Goal: Task Accomplishment & Management: Manage account settings

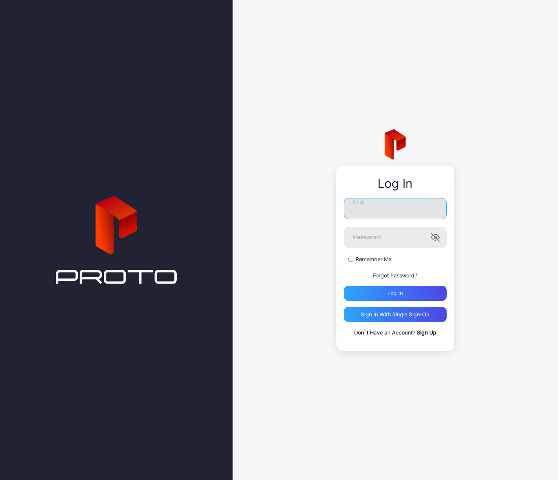
click at [366, 204] on input "Email" at bounding box center [395, 208] width 103 height 21
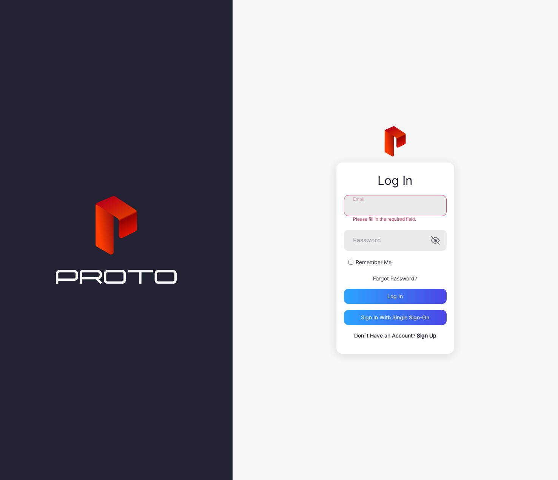
type input "**********"
click at [351, 263] on form "**********" at bounding box center [395, 249] width 103 height 109
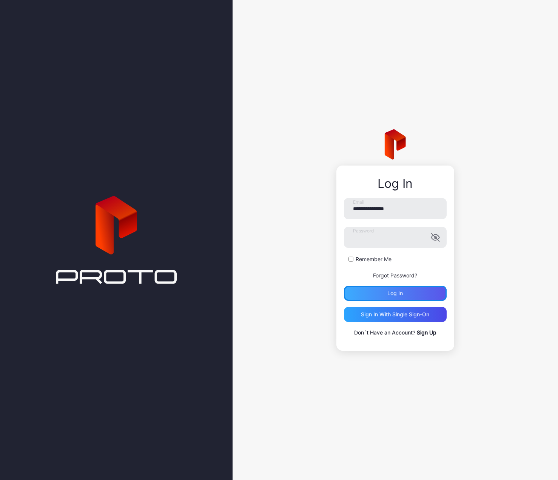
click at [392, 291] on div "Log in" at bounding box center [395, 293] width 15 height 6
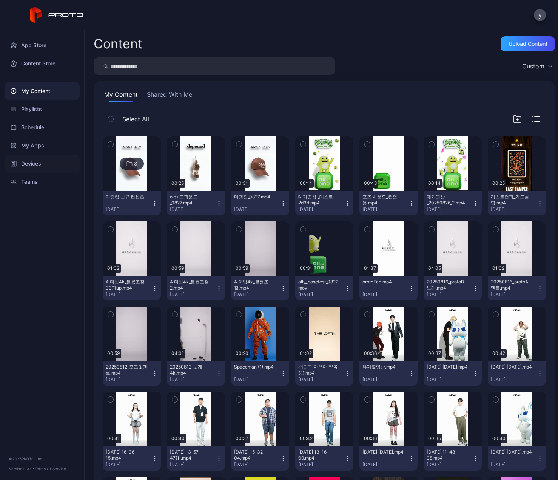
click at [32, 163] on div "Devices" at bounding box center [42, 163] width 75 height 18
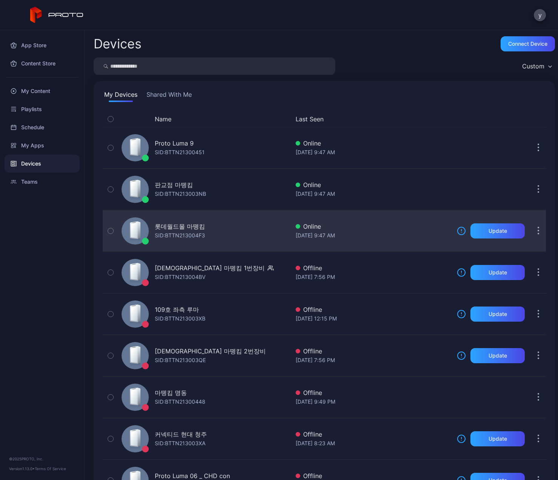
click at [168, 226] on div "롯데월드몰 마뗑킴" at bounding box center [180, 226] width 50 height 9
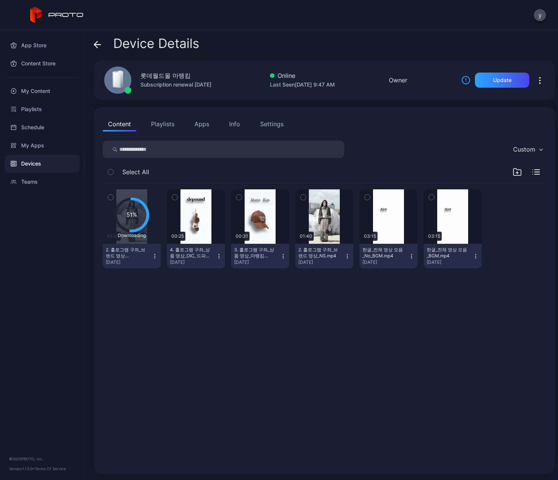
click at [159, 125] on button "Playlists" at bounding box center [163, 123] width 34 height 15
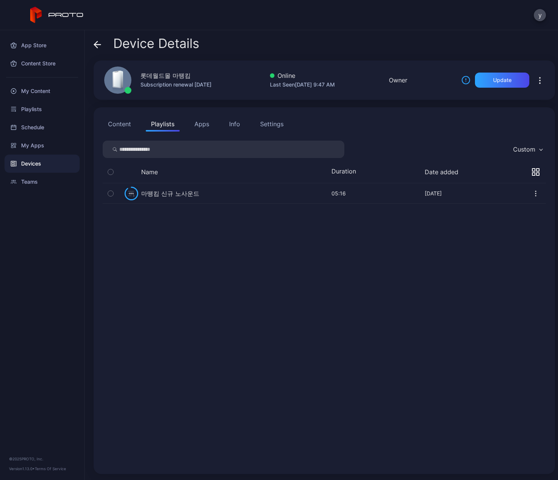
click at [123, 124] on button "Content" at bounding box center [120, 123] width 34 height 15
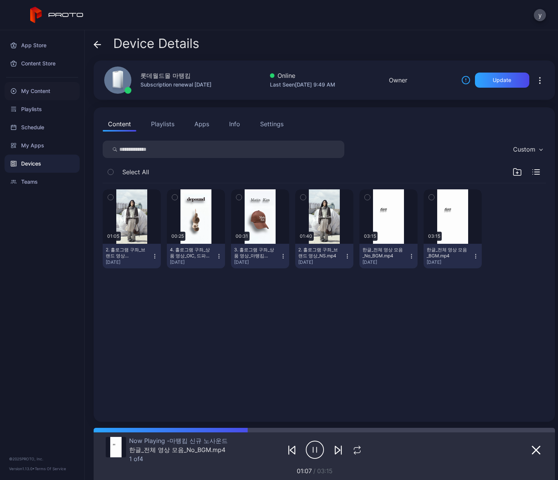
click at [40, 93] on div "My Content" at bounding box center [42, 91] width 75 height 18
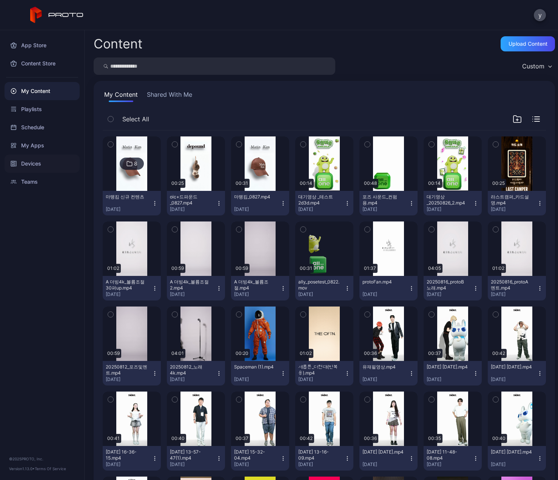
click at [32, 165] on div "Devices" at bounding box center [42, 163] width 75 height 18
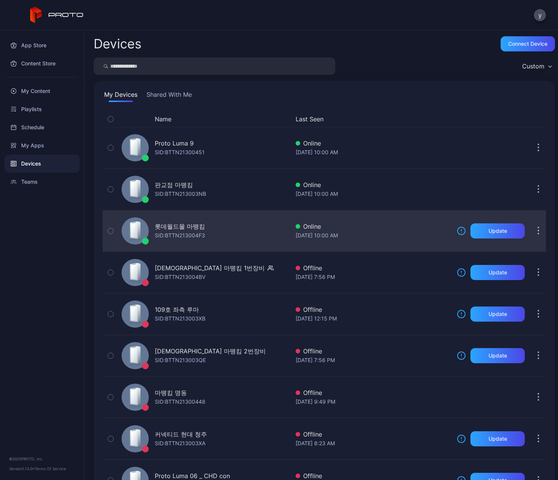
click at [187, 231] on div "SID: BTTN213004F3" at bounding box center [180, 235] width 50 height 9
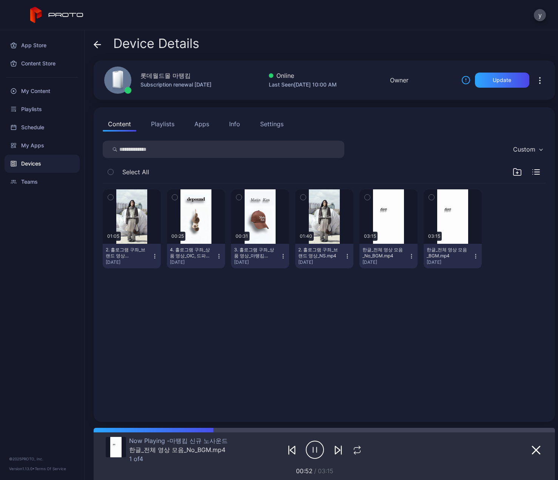
click at [161, 128] on button "Playlists" at bounding box center [163, 123] width 34 height 15
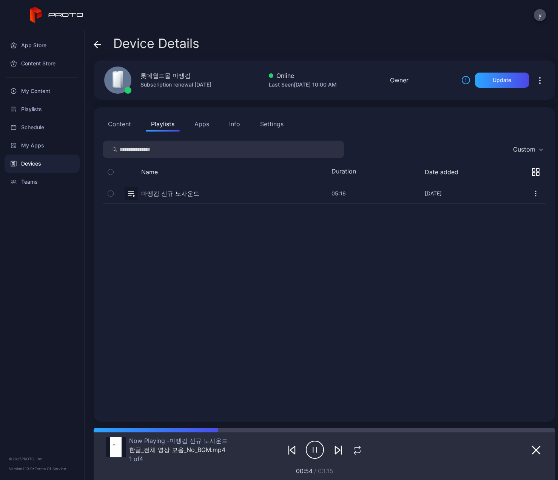
click at [123, 124] on button "Content" at bounding box center [120, 123] width 34 height 15
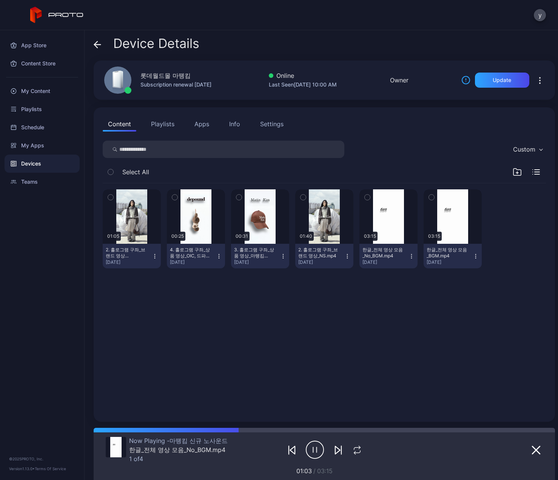
click at [344, 256] on icon "button" at bounding box center [347, 256] width 6 height 6
click at [312, 283] on button "Unassign" at bounding box center [320, 284] width 64 height 24
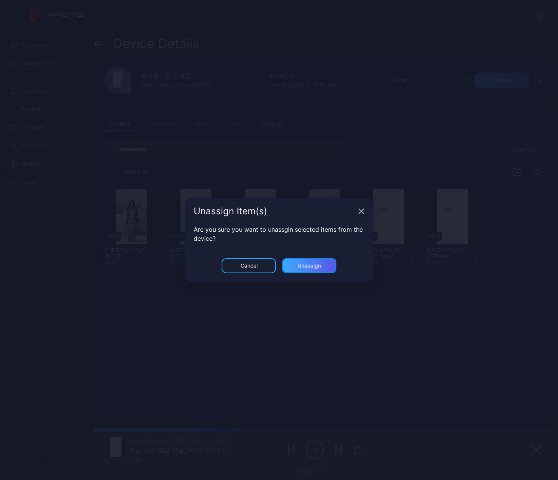
click at [306, 264] on div "Unassign" at bounding box center [309, 266] width 23 height 6
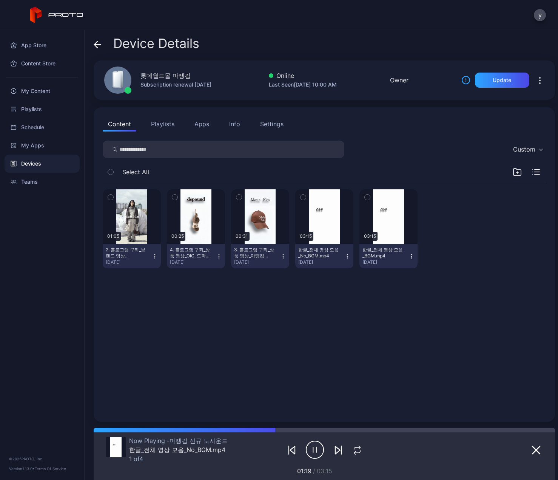
click at [411, 258] on icon "button" at bounding box center [411, 258] width 0 height 0
click at [386, 282] on button "Unassign" at bounding box center [383, 284] width 64 height 24
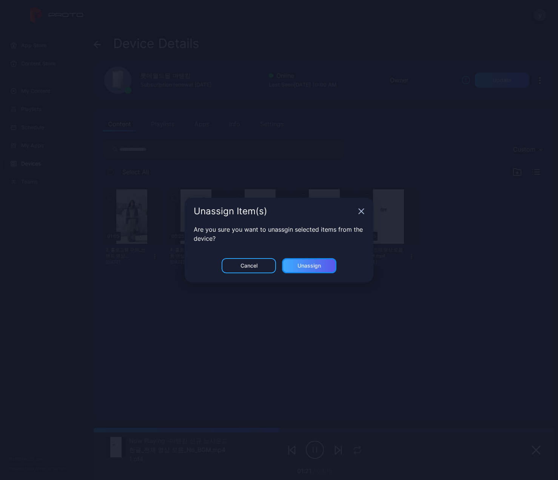
click at [325, 266] on div "Unassign" at bounding box center [309, 265] width 54 height 15
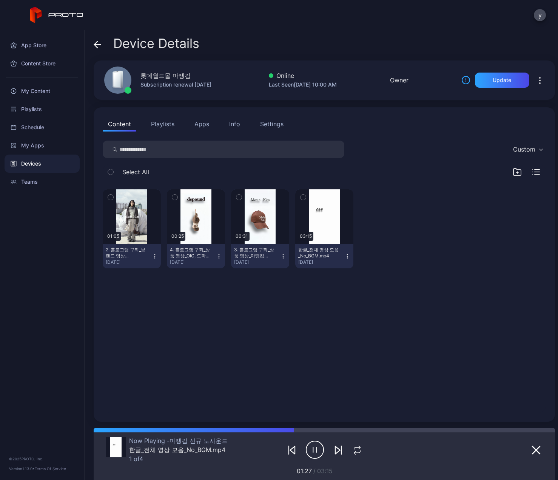
click at [43, 163] on div "Devices" at bounding box center [42, 163] width 75 height 18
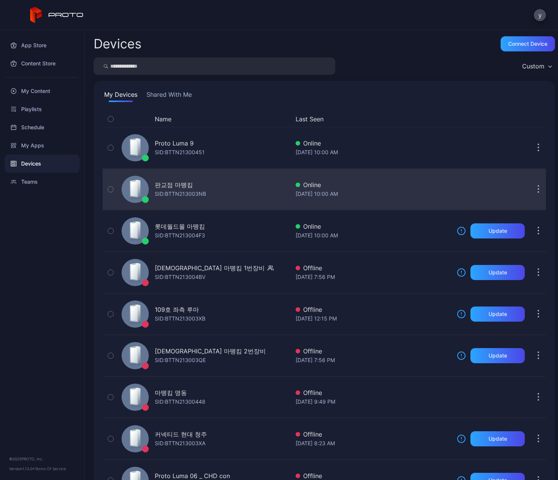
click at [174, 189] on div "SID: BTTN213003NB" at bounding box center [180, 193] width 51 height 9
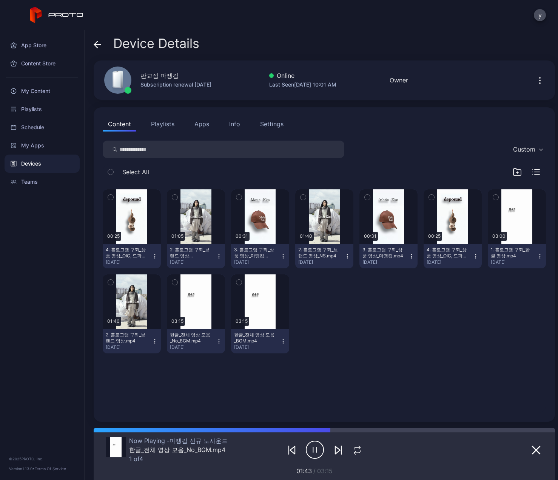
click at [153, 342] on icon "button" at bounding box center [155, 341] width 6 height 6
click at [131, 372] on button "Unassign" at bounding box center [131, 369] width 64 height 24
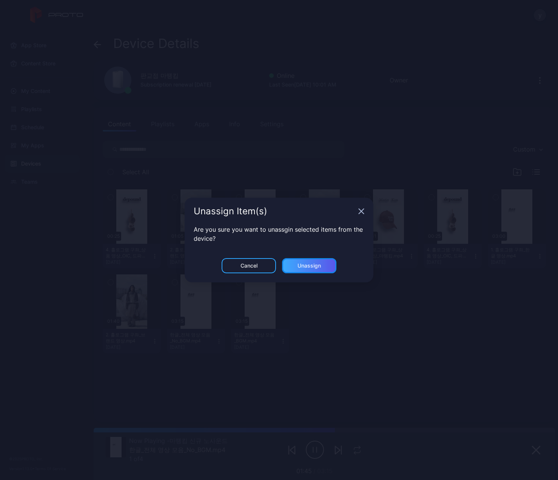
click at [309, 266] on div "Unassign" at bounding box center [309, 266] width 23 height 6
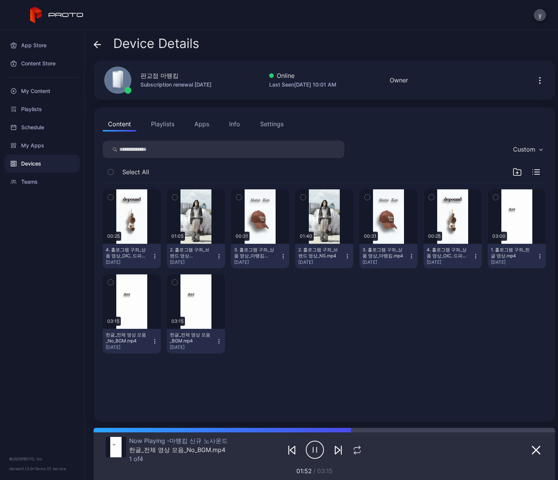
click at [216, 341] on icon "button" at bounding box center [219, 341] width 6 height 6
click at [189, 368] on button "Unassign" at bounding box center [194, 369] width 64 height 24
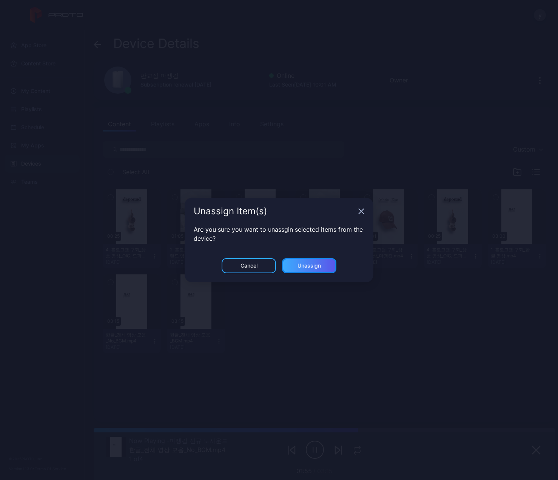
click at [308, 267] on div "Unassign" at bounding box center [309, 266] width 23 height 6
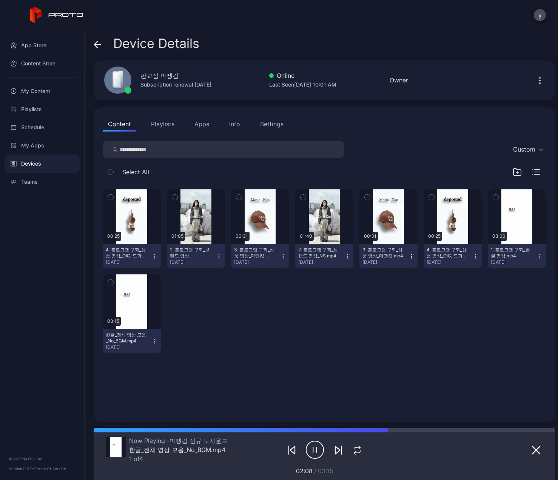
click at [344, 257] on icon "button" at bounding box center [347, 256] width 6 height 6
click at [313, 286] on button "Unassign" at bounding box center [320, 284] width 64 height 24
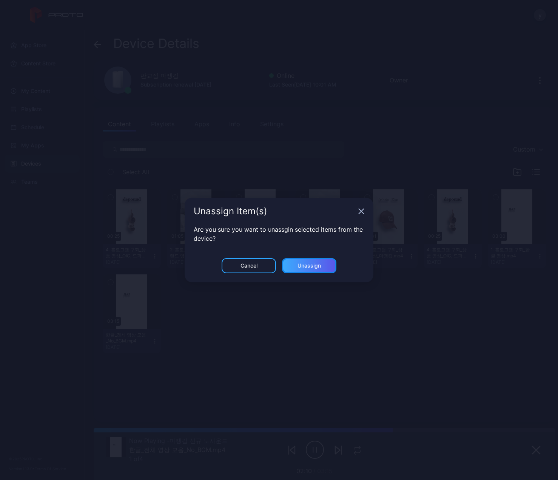
click at [310, 266] on div "Unassign" at bounding box center [309, 266] width 23 height 6
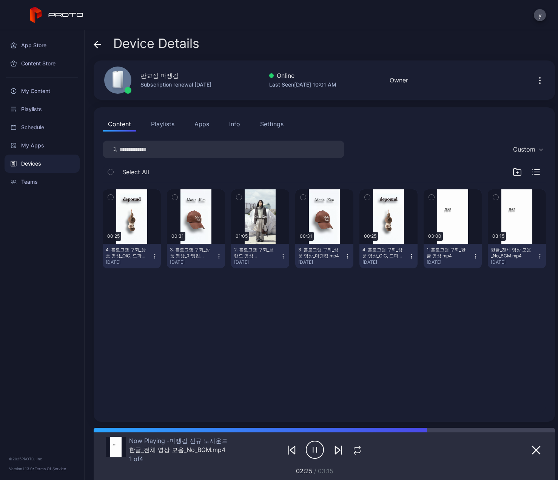
click at [344, 256] on icon "button" at bounding box center [347, 256] width 6 height 6
click at [315, 284] on button "Unassign" at bounding box center [320, 284] width 64 height 24
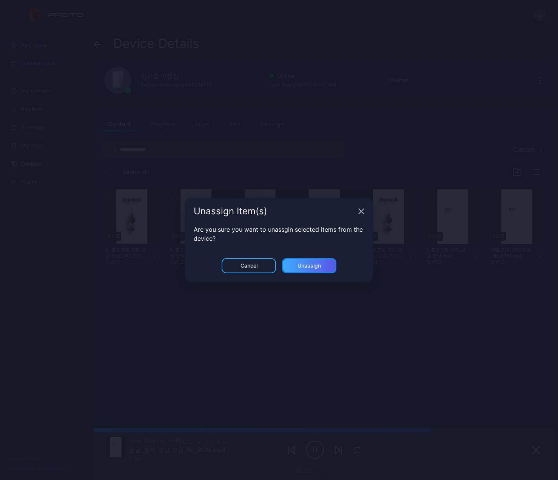
click at [316, 264] on div "Unassign" at bounding box center [309, 266] width 23 height 6
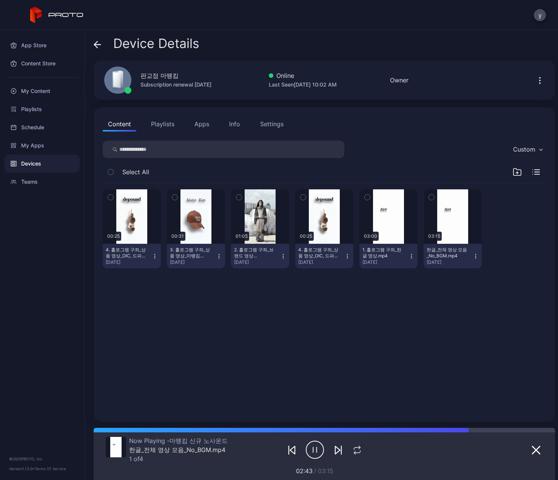
click at [344, 255] on icon "button" at bounding box center [347, 256] width 6 height 6
drag, startPoint x: 384, startPoint y: 303, endPoint x: 363, endPoint y: 293, distance: 23.6
click at [384, 303] on div "00:25 4. 홀로그램 구좌_상품 영상_OIC, 드파운드_NS.mp4 [DATE] 00:31 3. 홀로그램 구좌_상품 영상_마뗑킴_NS.mp…" at bounding box center [325, 297] width 456 height 241
click at [347, 256] on icon "button" at bounding box center [347, 256] width 0 height 0
click at [316, 284] on button "Unassign" at bounding box center [320, 284] width 64 height 24
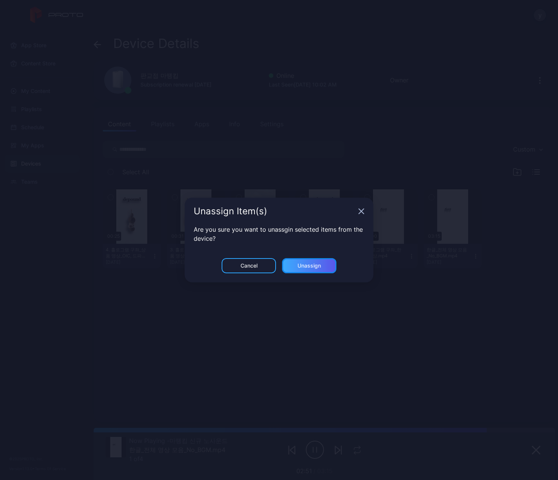
click at [318, 264] on div "Unassign" at bounding box center [309, 266] width 23 height 6
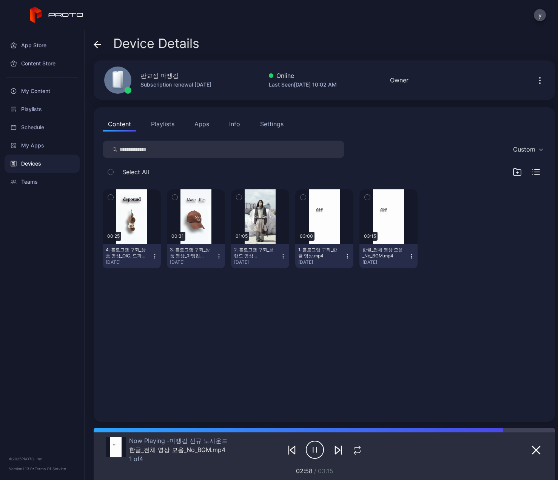
click at [344, 256] on icon "button" at bounding box center [347, 256] width 6 height 6
click at [312, 286] on button "Unassign" at bounding box center [320, 284] width 64 height 24
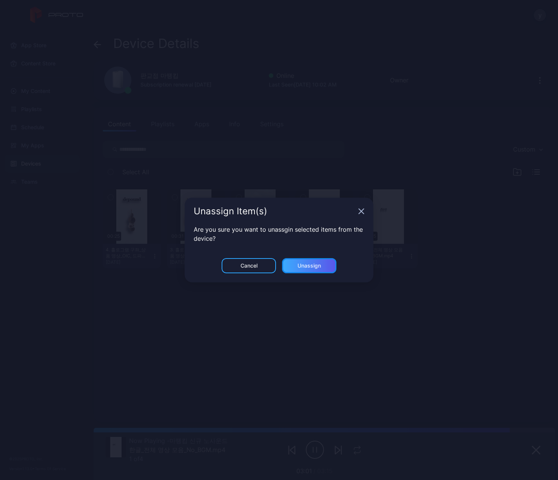
click at [315, 267] on div "Unassign" at bounding box center [309, 266] width 23 height 6
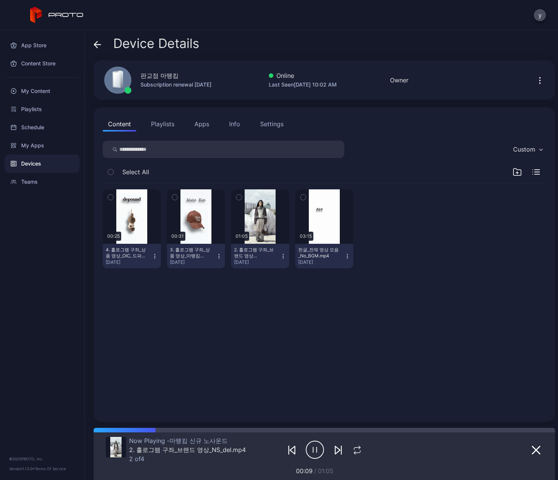
click at [25, 162] on div "Devices" at bounding box center [42, 163] width 75 height 18
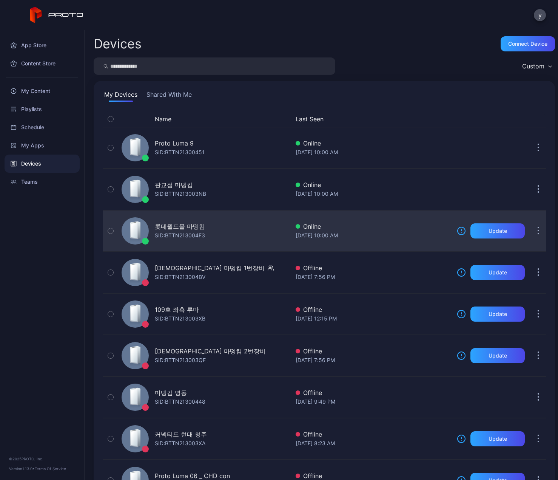
click at [175, 228] on div "롯데월드몰 마뗑킴" at bounding box center [180, 226] width 50 height 9
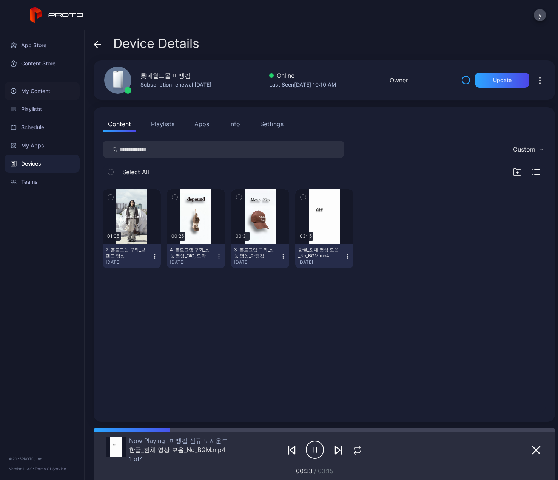
click at [36, 91] on div "My Content" at bounding box center [42, 91] width 75 height 18
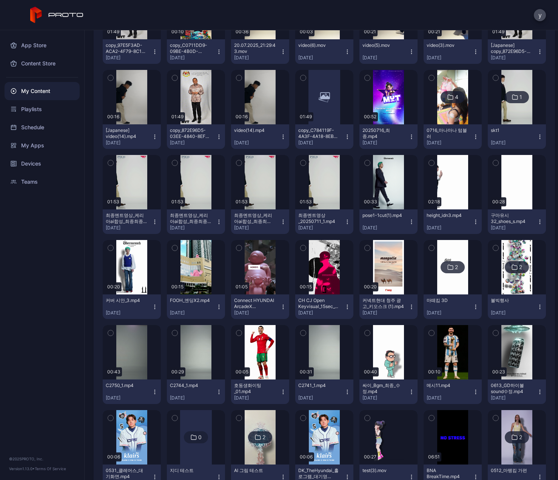
scroll to position [907, 0]
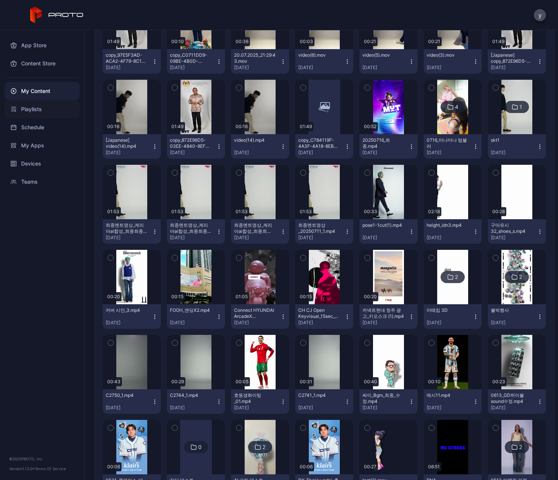
click at [23, 106] on div "Playlists" at bounding box center [42, 109] width 75 height 18
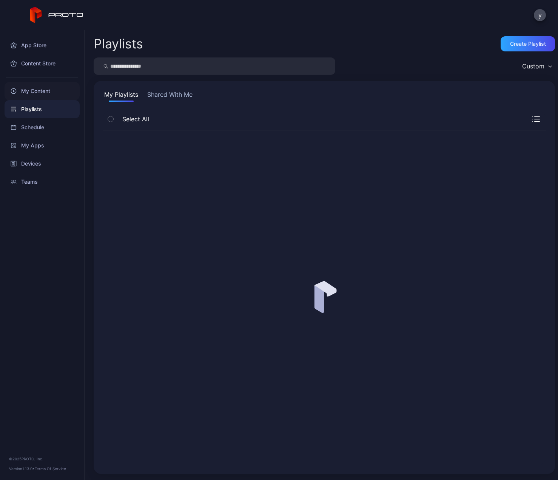
click at [32, 95] on div "My Content" at bounding box center [42, 91] width 75 height 18
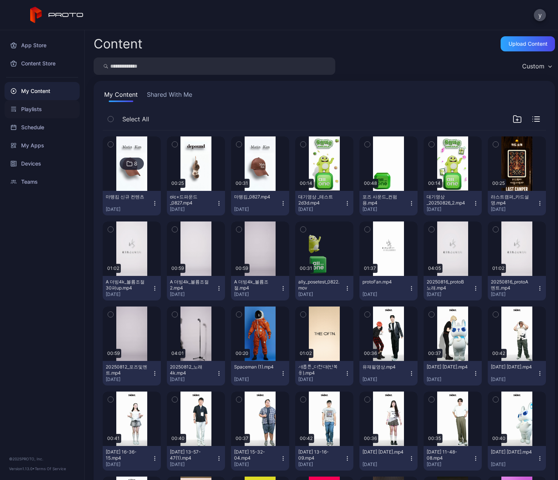
click at [26, 108] on div "Playlists" at bounding box center [42, 109] width 75 height 18
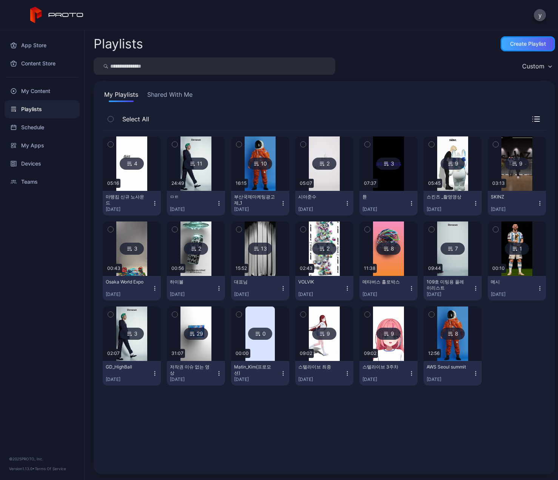
click at [526, 45] on div "Create Playlist" at bounding box center [528, 44] width 36 height 6
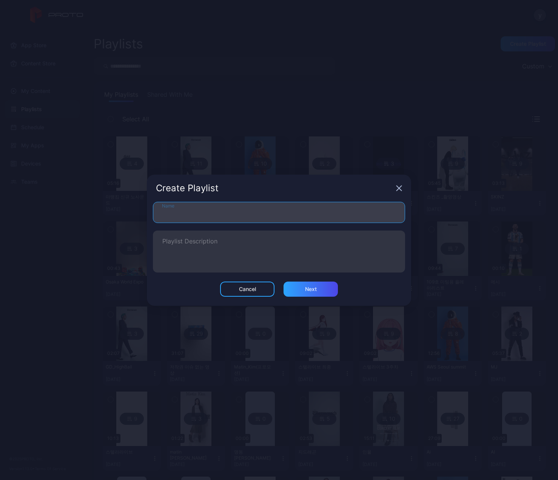
click at [179, 212] on input "Name" at bounding box center [279, 212] width 252 height 21
type input "**********"
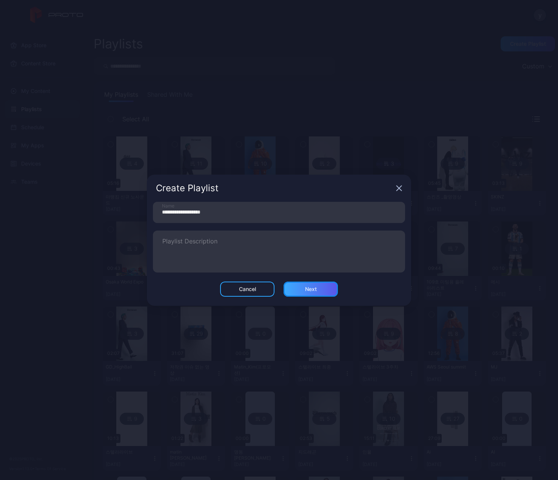
click at [318, 289] on div "Next" at bounding box center [311, 288] width 54 height 15
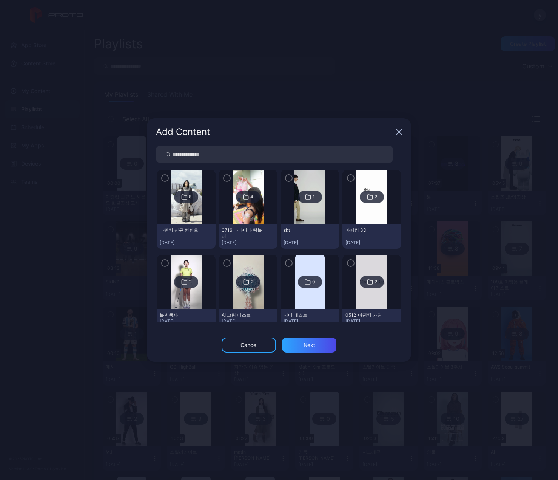
click at [186, 197] on div "8" at bounding box center [186, 197] width 24 height 12
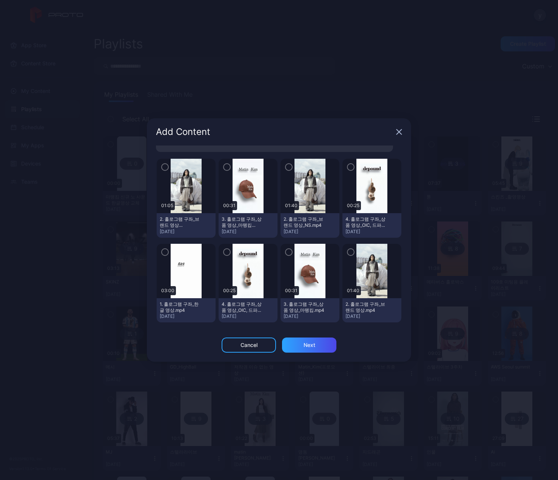
scroll to position [30, 0]
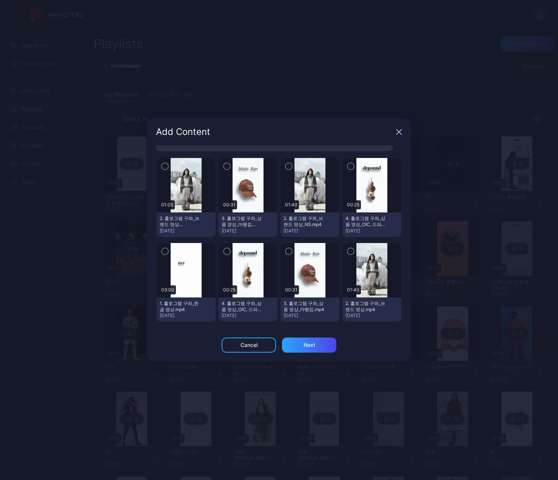
click at [163, 253] on icon "button" at bounding box center [165, 251] width 6 height 8
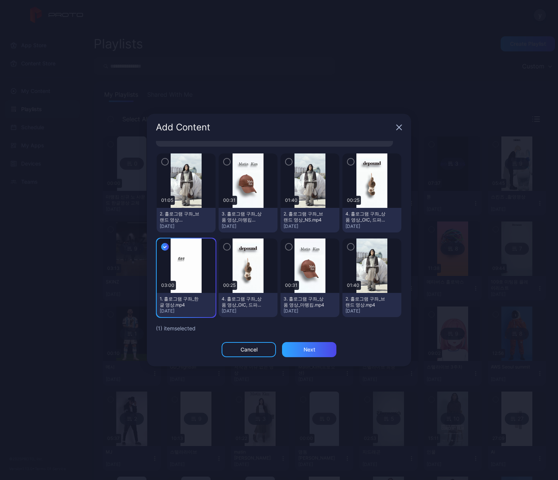
click at [164, 160] on icon "button" at bounding box center [165, 162] width 6 height 8
click at [226, 162] on icon "button" at bounding box center [227, 162] width 2 height 2
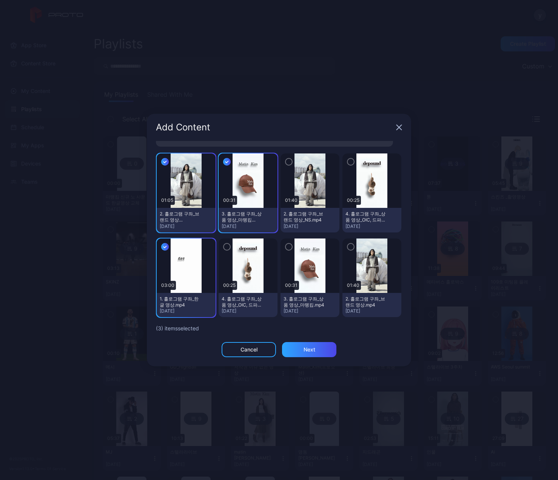
click at [350, 162] on icon "button" at bounding box center [351, 162] width 2 height 2
click at [311, 352] on div "Next" at bounding box center [310, 349] width 12 height 6
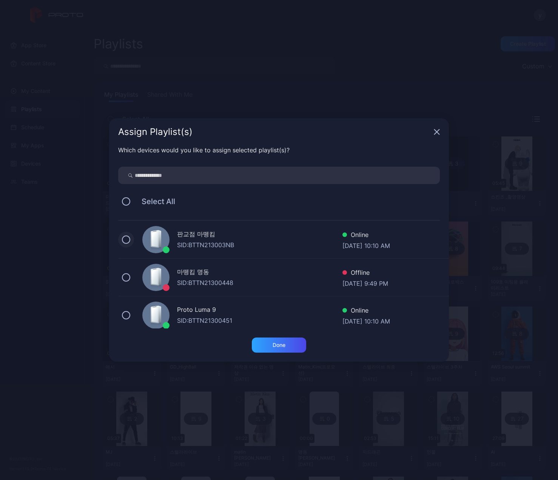
click at [125, 241] on button at bounding box center [126, 239] width 8 height 8
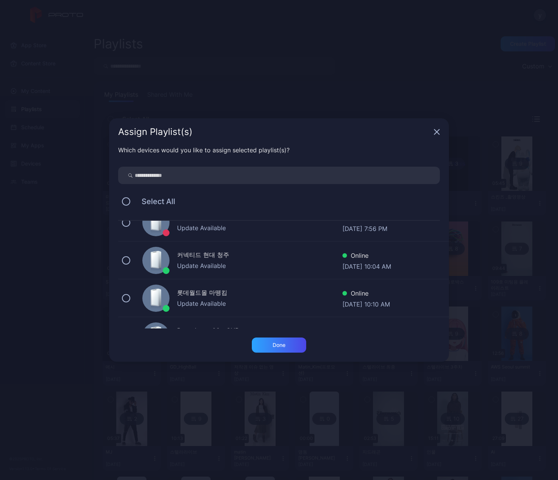
scroll to position [189, 0]
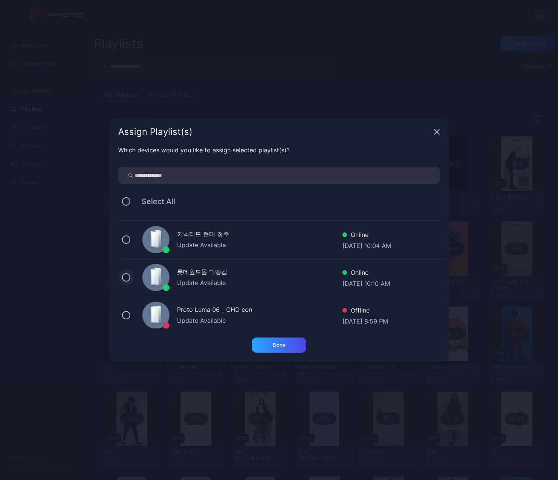
click at [126, 276] on button at bounding box center [126, 277] width 8 height 8
click at [280, 345] on div "Done" at bounding box center [279, 345] width 13 height 6
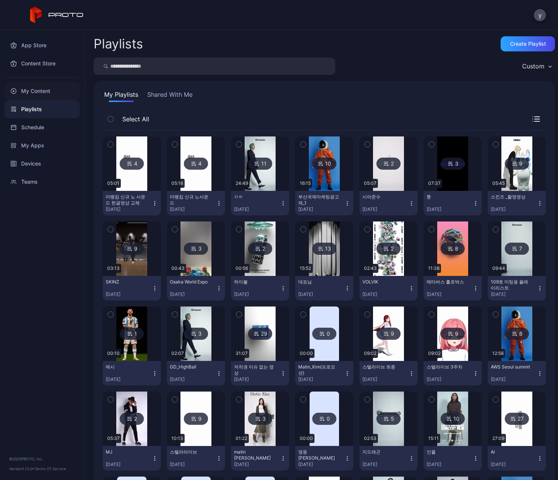
click at [37, 90] on div "My Content" at bounding box center [42, 91] width 75 height 18
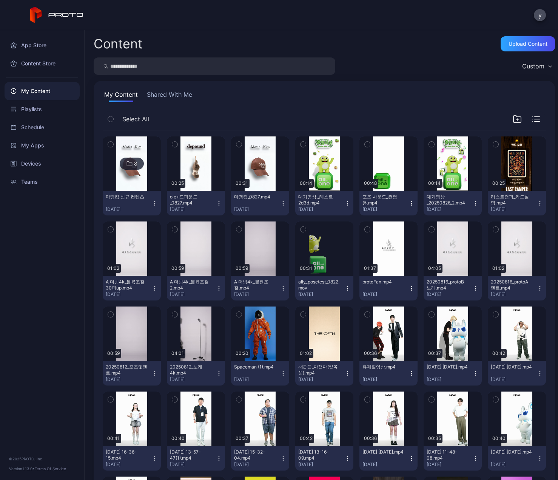
click at [129, 163] on icon at bounding box center [130, 163] width 6 height 9
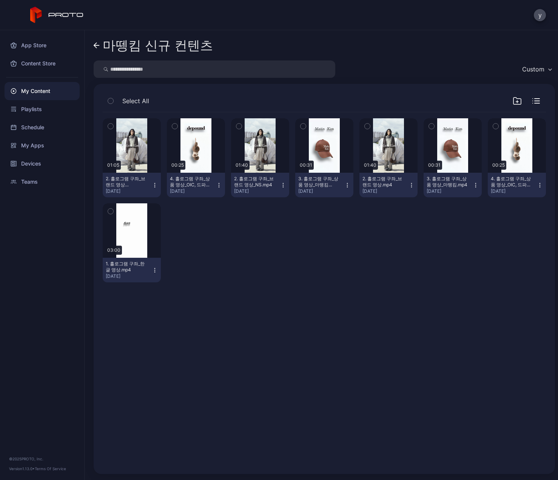
click at [45, 90] on div "My Content" at bounding box center [42, 91] width 75 height 18
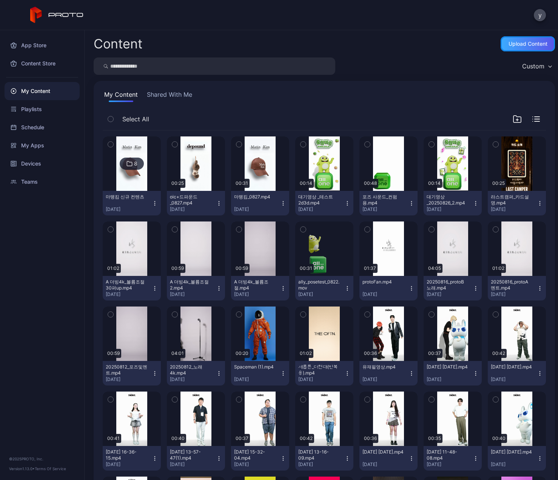
click at [516, 43] on div "Upload Content" at bounding box center [528, 44] width 39 height 6
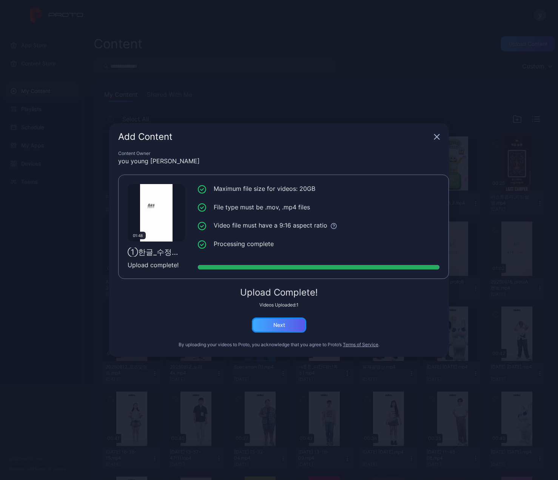
click at [286, 326] on div "Next" at bounding box center [279, 324] width 54 height 15
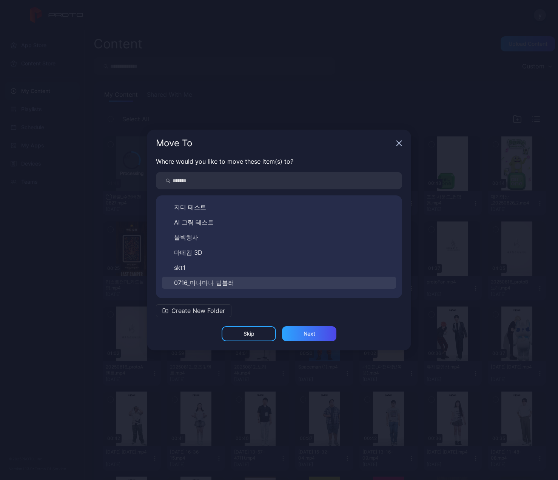
scroll to position [420, 0]
click at [213, 286] on span "마뗑킴 신규 컨텐츠" at bounding box center [200, 285] width 52 height 9
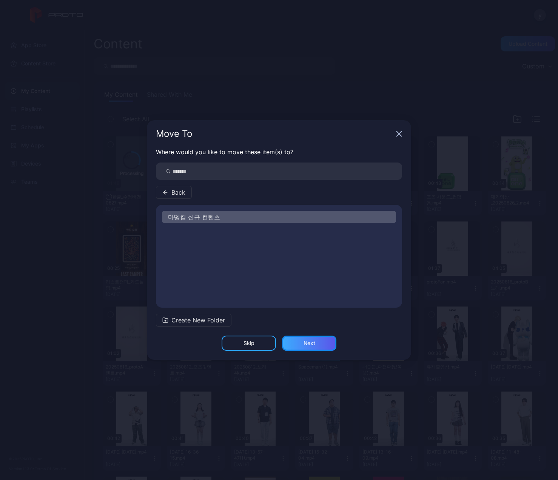
click at [311, 343] on div "Next" at bounding box center [310, 343] width 12 height 6
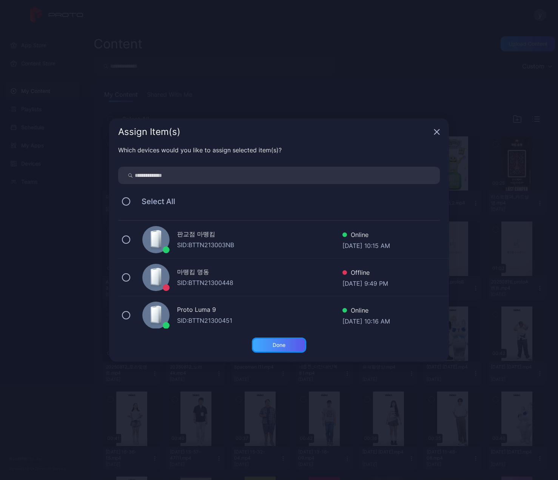
click at [284, 347] on div "Done" at bounding box center [279, 345] width 13 height 6
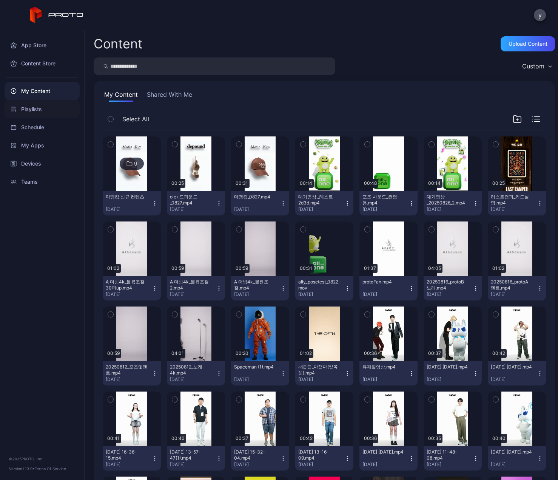
click at [34, 110] on div "Playlists" at bounding box center [42, 109] width 75 height 18
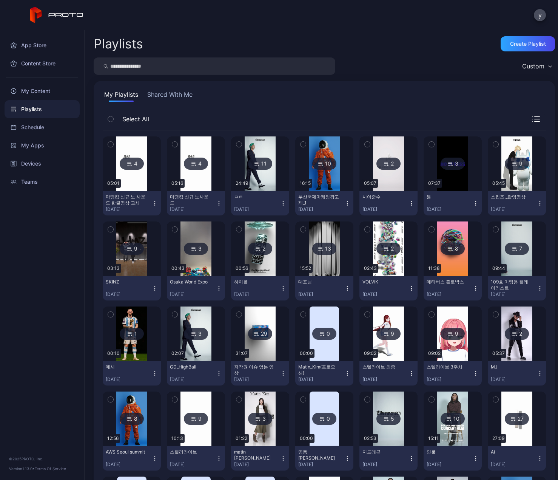
click at [128, 164] on icon at bounding box center [128, 164] width 3 height 0
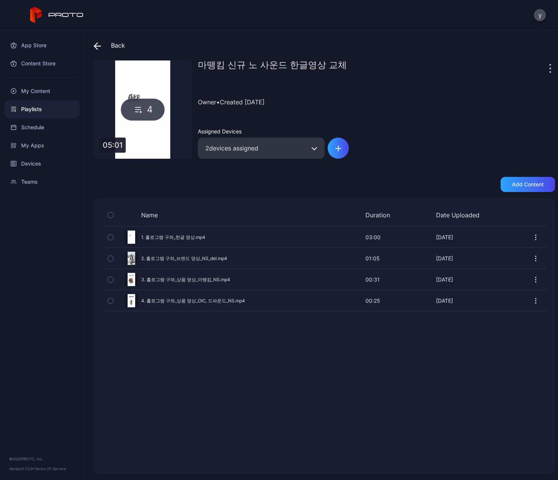
click at [532, 237] on icon "button" at bounding box center [536, 237] width 8 height 8
click at [495, 284] on button "Delete" at bounding box center [509, 285] width 64 height 24
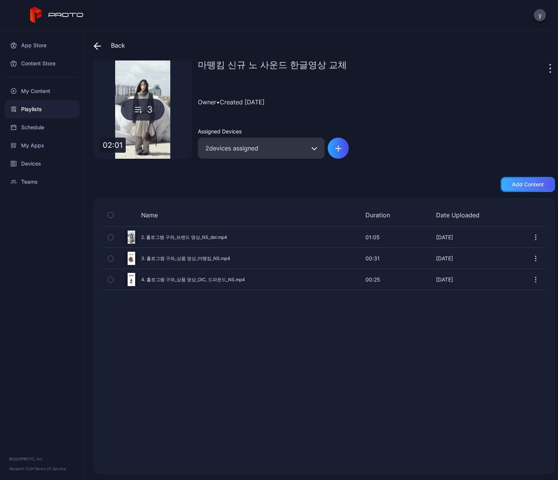
click at [521, 185] on div "Add content" at bounding box center [528, 184] width 32 height 6
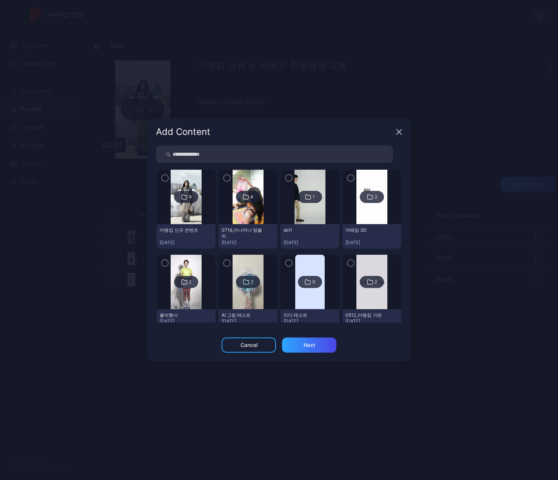
click at [184, 194] on icon at bounding box center [184, 196] width 6 height 9
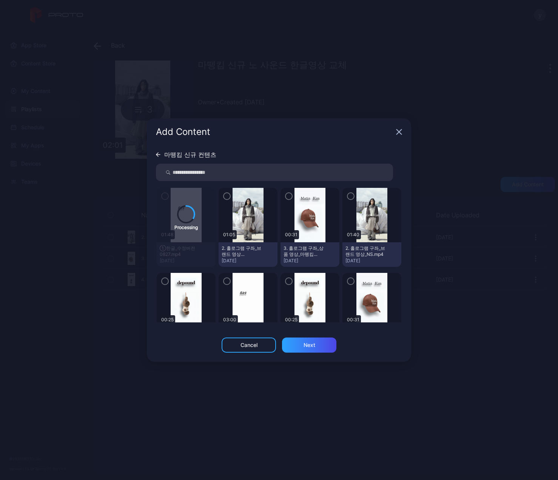
click at [401, 131] on icon "button" at bounding box center [399, 132] width 6 height 6
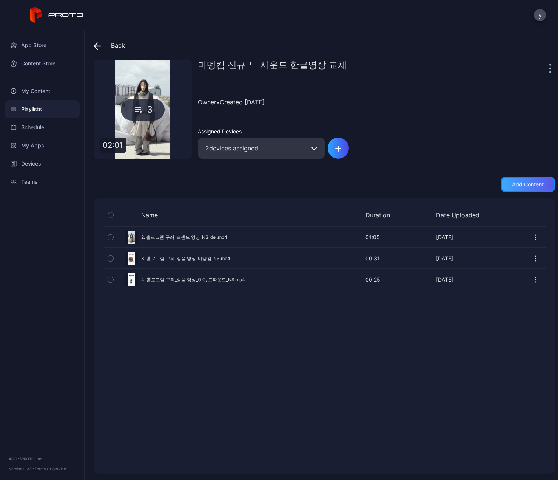
click at [517, 184] on div "Add content" at bounding box center [528, 184] width 32 height 6
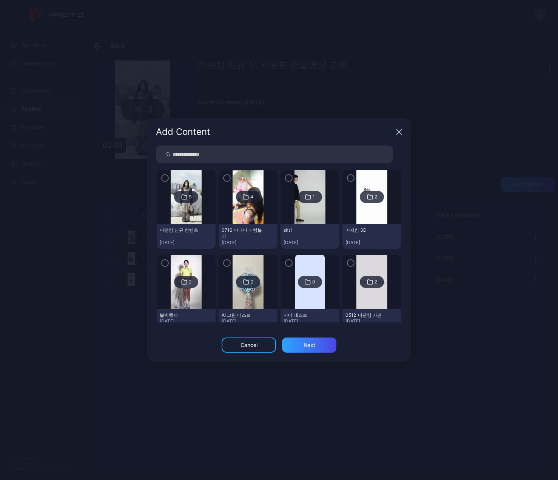
click at [186, 195] on icon at bounding box center [184, 196] width 6 height 9
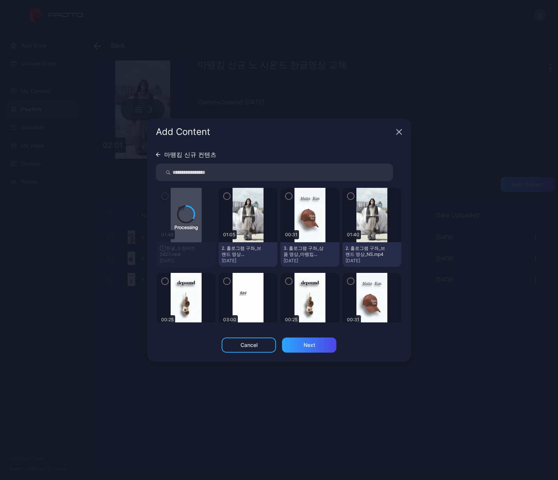
click at [399, 130] on icon "button" at bounding box center [399, 132] width 6 height 6
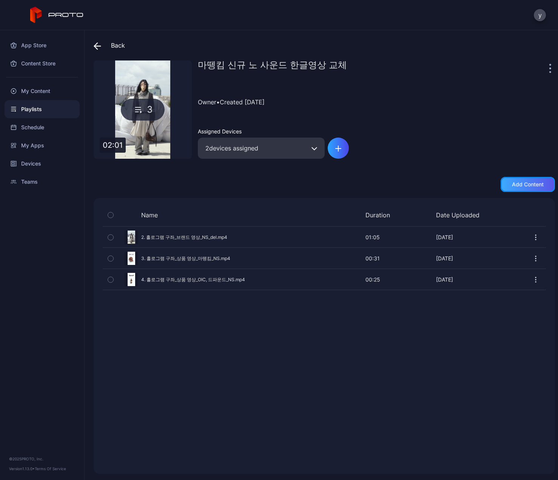
click at [526, 181] on div "Add content" at bounding box center [528, 184] width 32 height 6
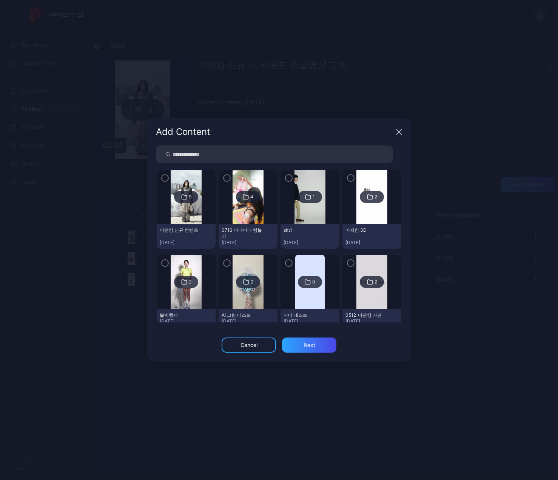
click at [184, 195] on icon at bounding box center [184, 196] width 6 height 9
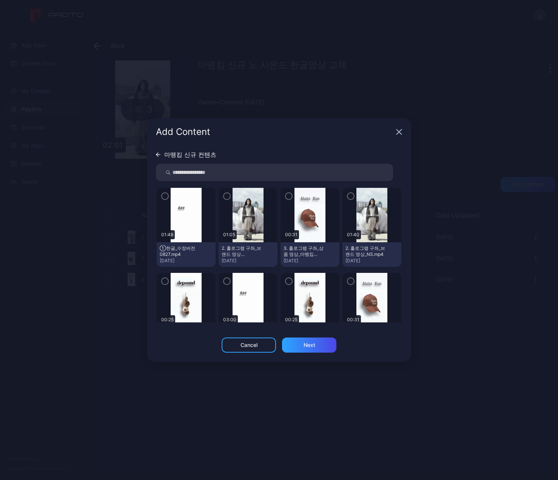
click at [165, 196] on icon "button" at bounding box center [165, 196] width 6 height 8
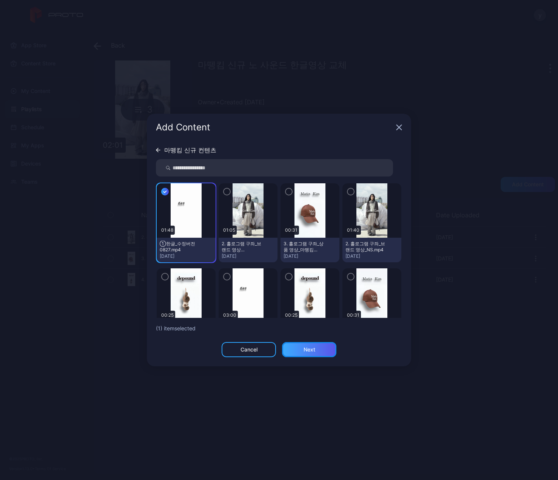
click at [313, 349] on div "Next" at bounding box center [310, 349] width 12 height 6
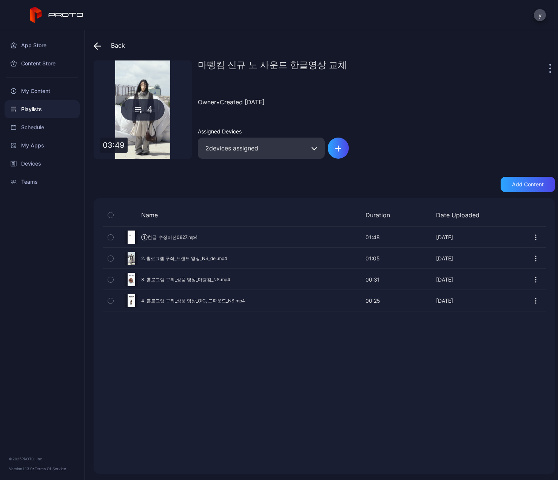
click at [97, 45] on icon at bounding box center [98, 46] width 8 height 8
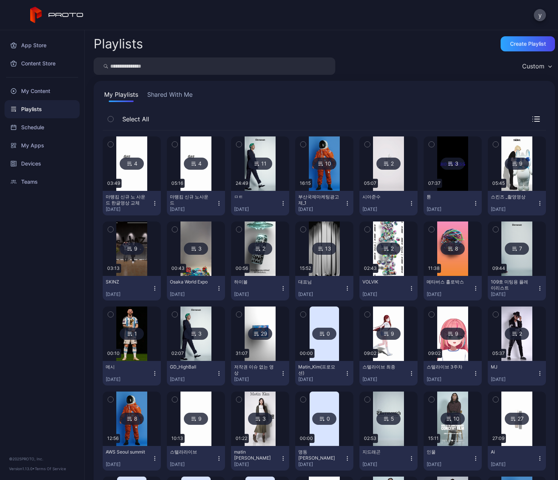
click at [154, 205] on icon "button" at bounding box center [155, 203] width 6 height 6
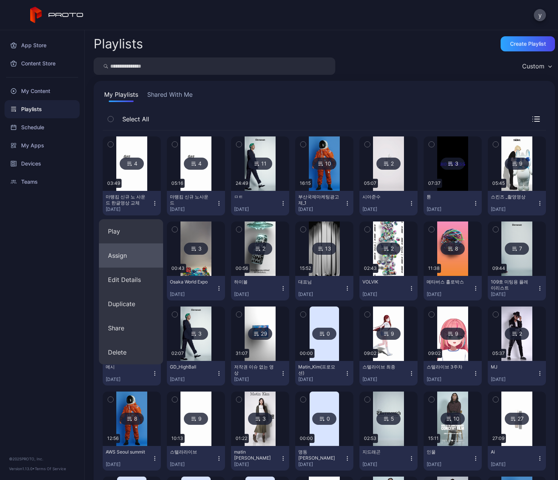
click at [120, 258] on button "Assign" at bounding box center [131, 255] width 64 height 24
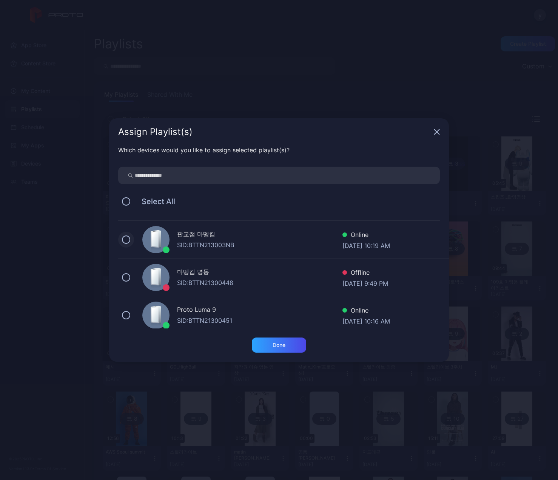
click at [124, 240] on button at bounding box center [126, 239] width 8 height 8
click at [126, 278] on button at bounding box center [126, 277] width 8 height 8
click at [281, 346] on div "Done" at bounding box center [279, 345] width 13 height 6
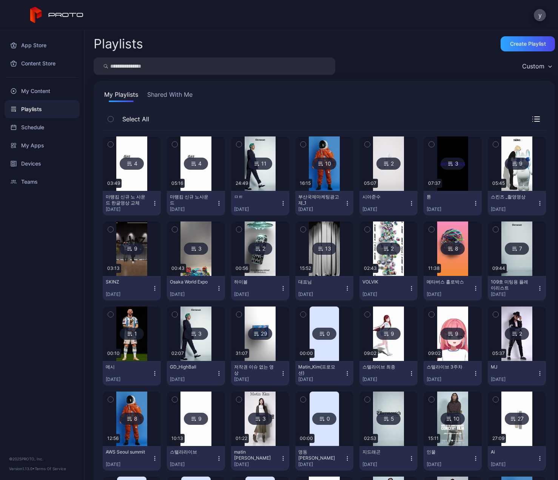
click at [132, 163] on div "4" at bounding box center [132, 164] width 24 height 12
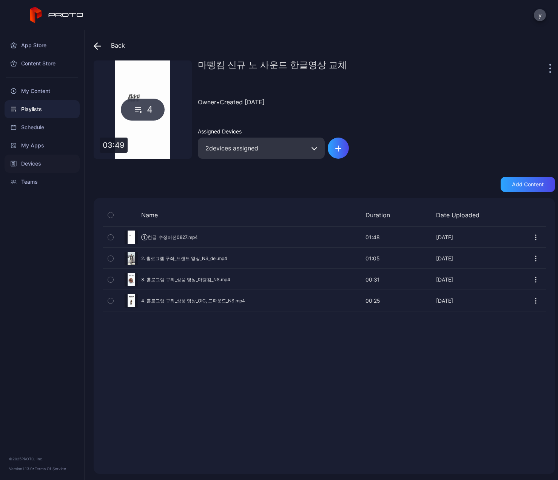
click at [29, 165] on div "Devices" at bounding box center [42, 163] width 75 height 18
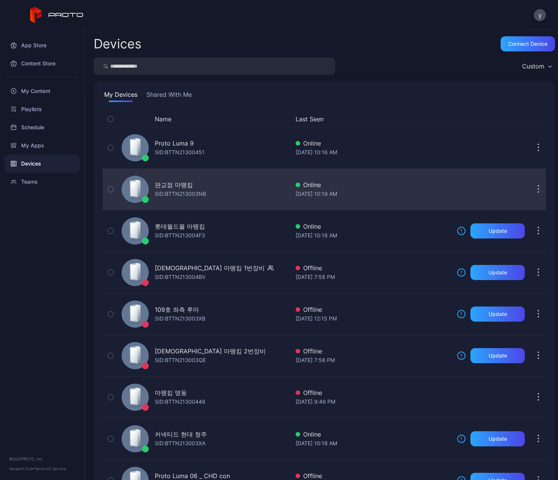
click at [174, 184] on div "판교점 마뗑킴" at bounding box center [174, 184] width 38 height 9
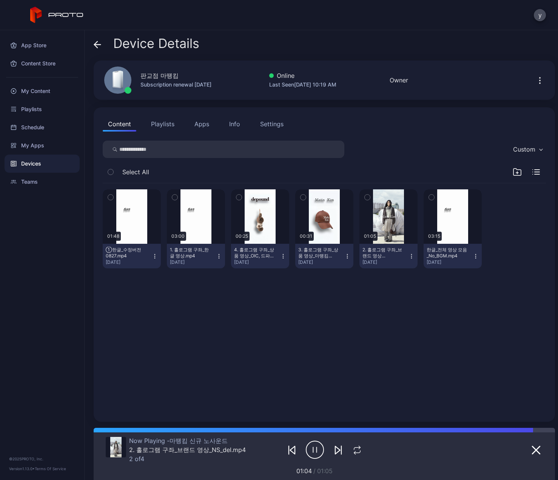
click at [164, 124] on button "Playlists" at bounding box center [163, 123] width 34 height 15
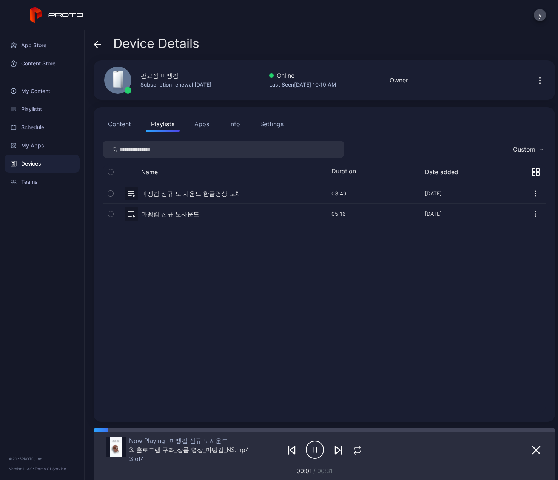
click at [177, 215] on button "button" at bounding box center [324, 214] width 443 height 20
click at [184, 195] on button "button" at bounding box center [324, 193] width 443 height 20
click at [111, 122] on button "Content" at bounding box center [120, 123] width 34 height 15
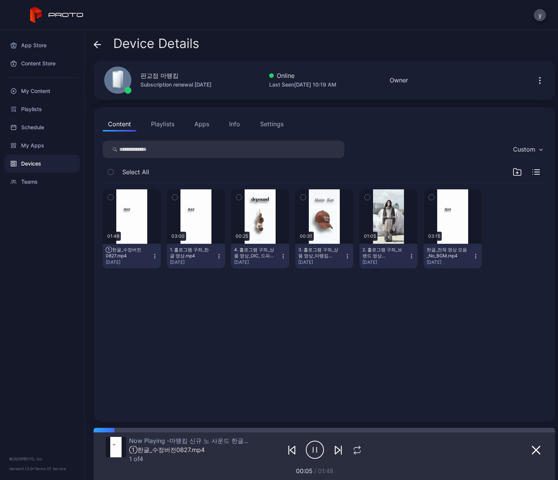
click at [160, 126] on button "Playlists" at bounding box center [163, 123] width 34 height 15
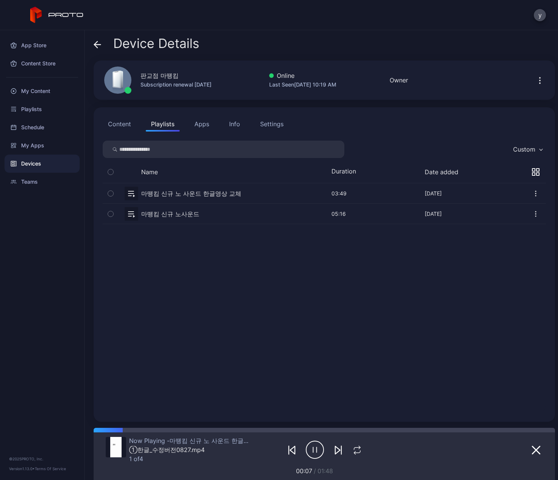
click at [532, 215] on icon "button" at bounding box center [536, 214] width 8 height 8
click at [504, 241] on button "Unassign" at bounding box center [509, 239] width 64 height 24
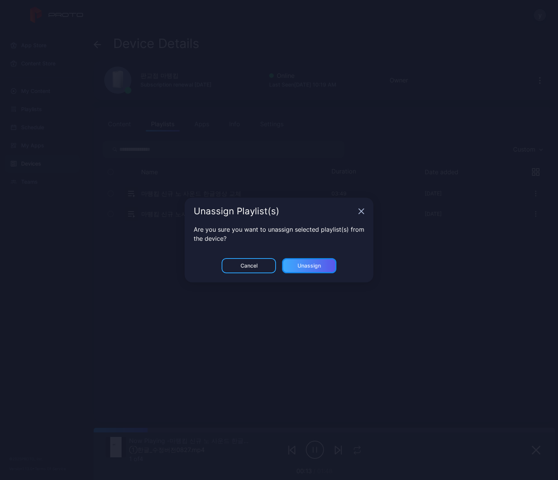
click at [318, 269] on div "Unassign" at bounding box center [309, 265] width 54 height 15
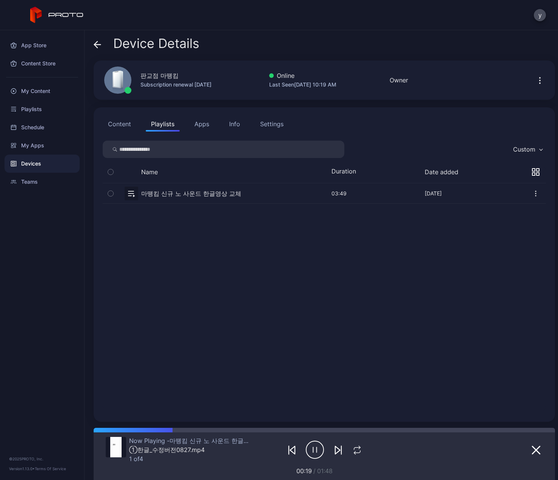
click at [26, 165] on div "Devices" at bounding box center [42, 163] width 75 height 18
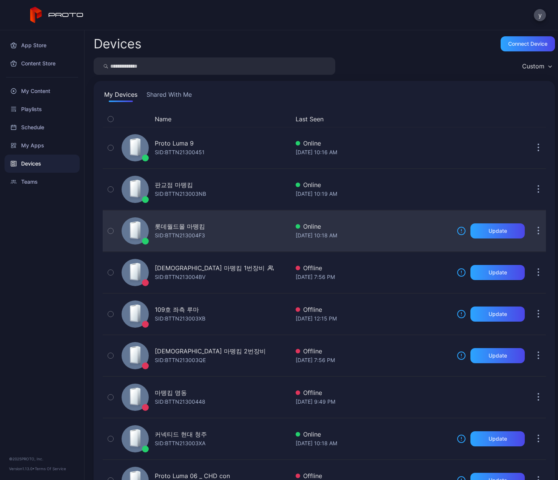
click at [175, 231] on div "SID: BTTN213004F3" at bounding box center [180, 235] width 50 height 9
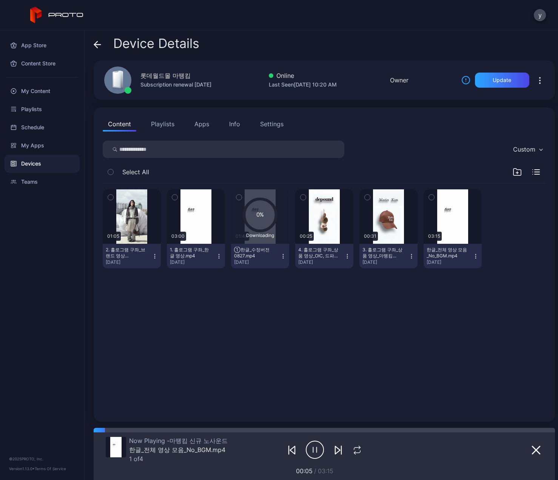
click at [161, 124] on button "Playlists" at bounding box center [163, 123] width 34 height 15
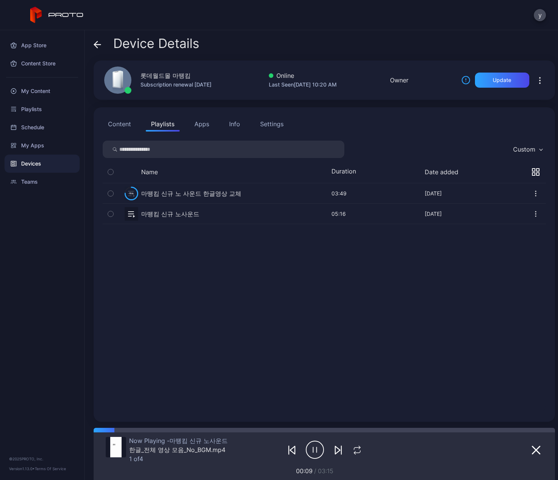
click at [121, 124] on button "Content" at bounding box center [120, 123] width 34 height 15
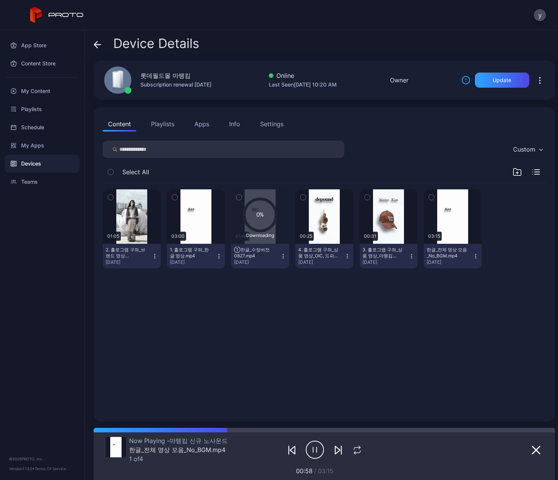
click at [40, 165] on div "Devices" at bounding box center [42, 163] width 75 height 18
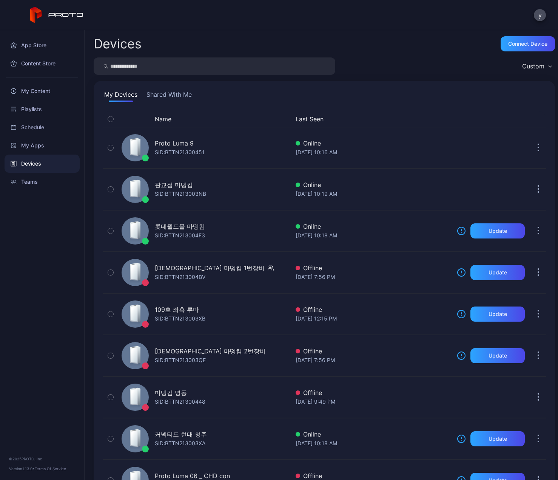
click at [40, 165] on div "Devices" at bounding box center [42, 163] width 75 height 18
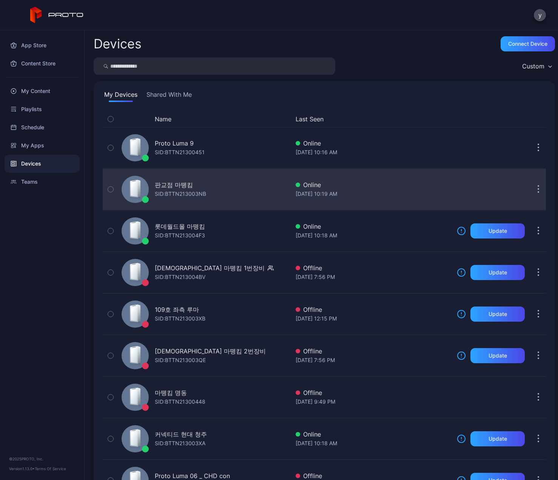
click at [164, 188] on div "판교점 마뗑킴" at bounding box center [174, 184] width 38 height 9
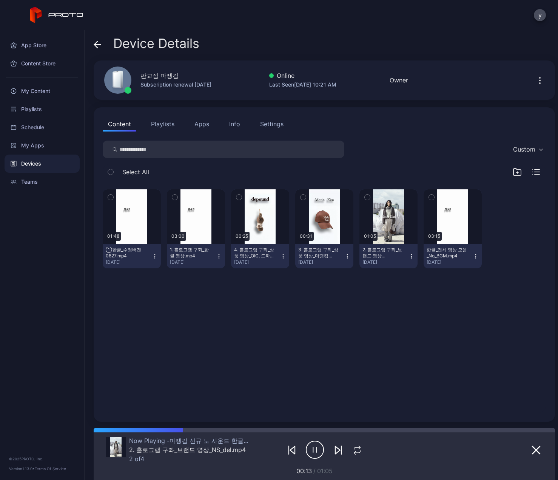
click at [34, 165] on div "Devices" at bounding box center [42, 163] width 75 height 18
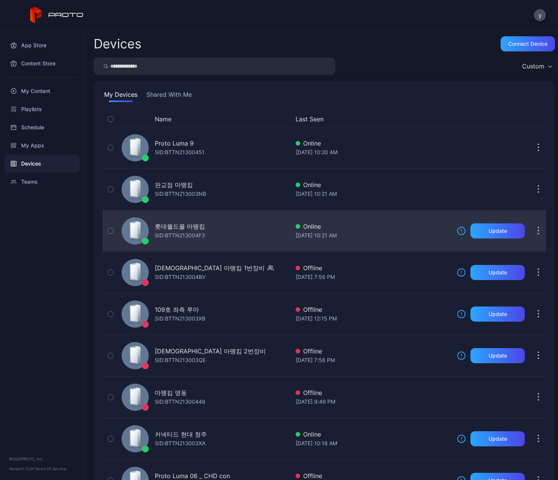
click at [185, 232] on div "SID: BTTN213004F3" at bounding box center [180, 235] width 50 height 9
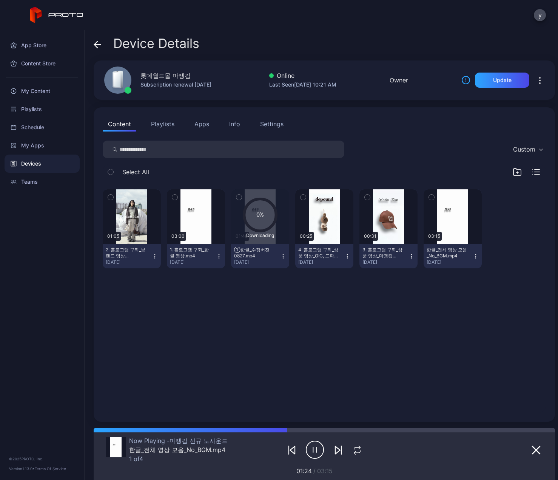
click at [163, 124] on button "Playlists" at bounding box center [163, 123] width 34 height 15
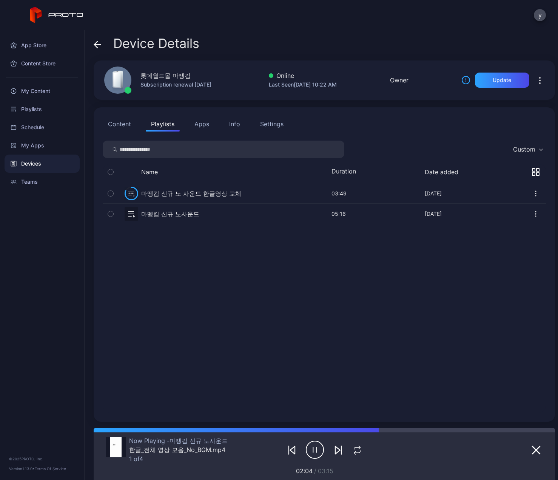
click at [118, 125] on button "Content" at bounding box center [120, 123] width 34 height 15
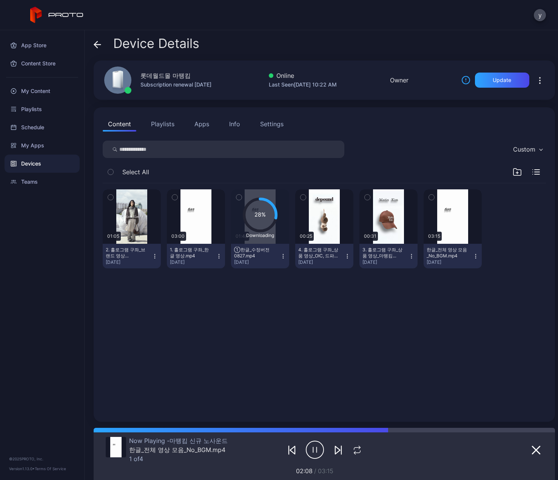
click at [163, 125] on button "Playlists" at bounding box center [163, 123] width 34 height 15
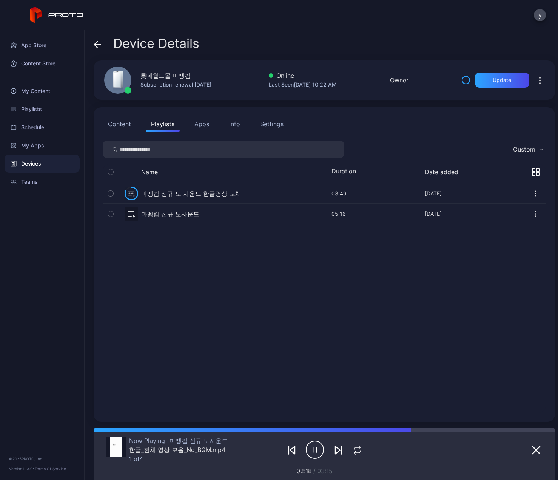
click at [123, 126] on button "Content" at bounding box center [120, 123] width 34 height 15
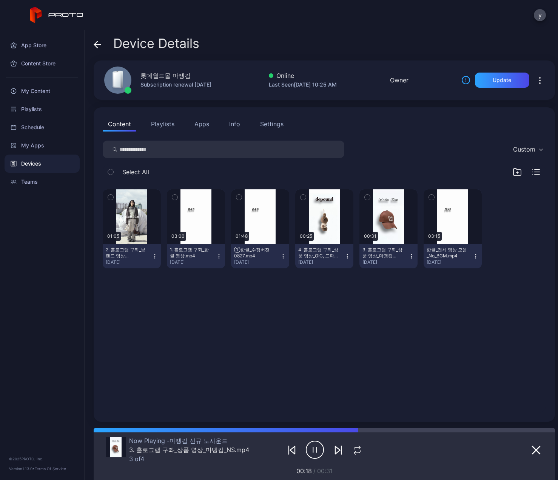
click at [166, 123] on button "Playlists" at bounding box center [163, 123] width 34 height 15
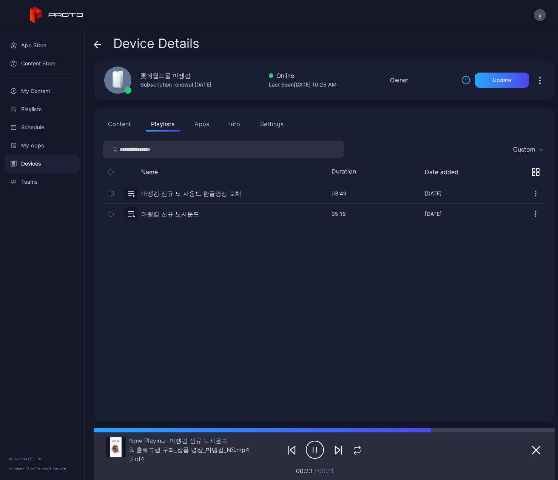
click at [532, 215] on icon "button" at bounding box center [536, 214] width 8 height 8
click at [496, 241] on button "Unassign" at bounding box center [509, 239] width 64 height 24
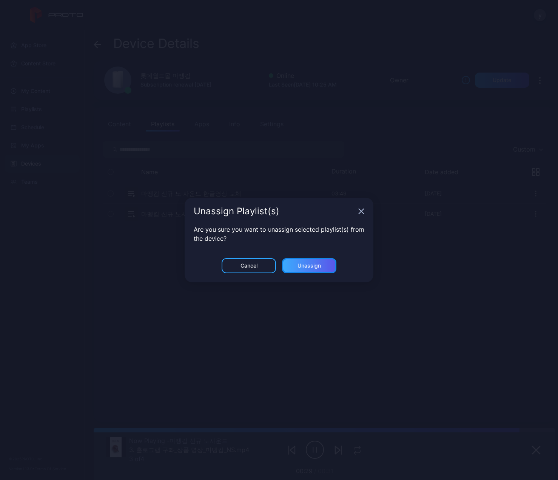
click at [310, 267] on div "Unassign" at bounding box center [309, 266] width 23 height 6
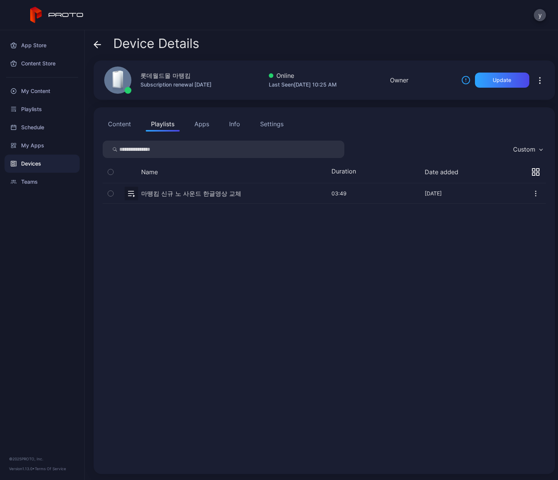
click at [196, 193] on button "button" at bounding box center [324, 193] width 443 height 20
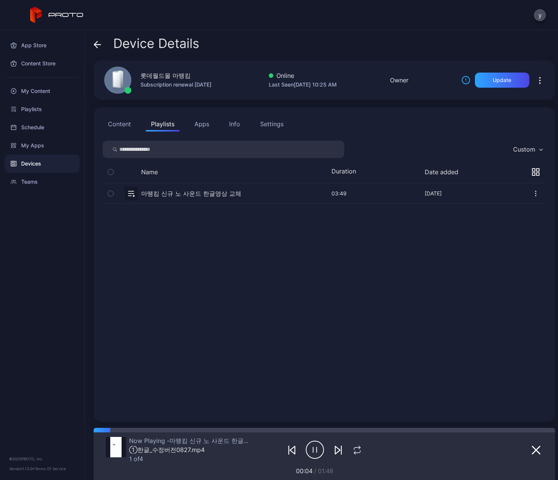
click at [119, 127] on button "Content" at bounding box center [120, 123] width 34 height 15
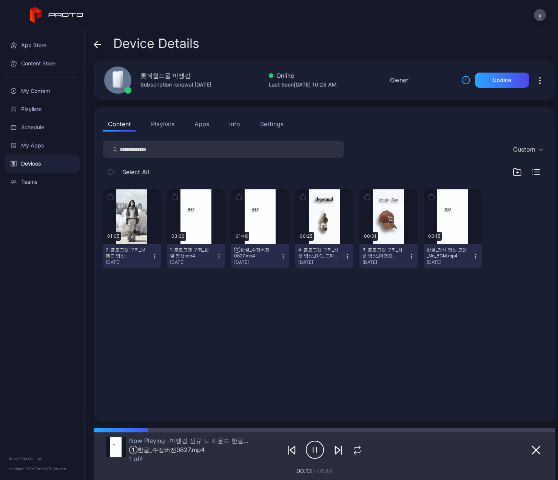
click at [216, 255] on icon "button" at bounding box center [219, 256] width 6 height 6
click at [187, 284] on button "Unassign" at bounding box center [194, 284] width 64 height 24
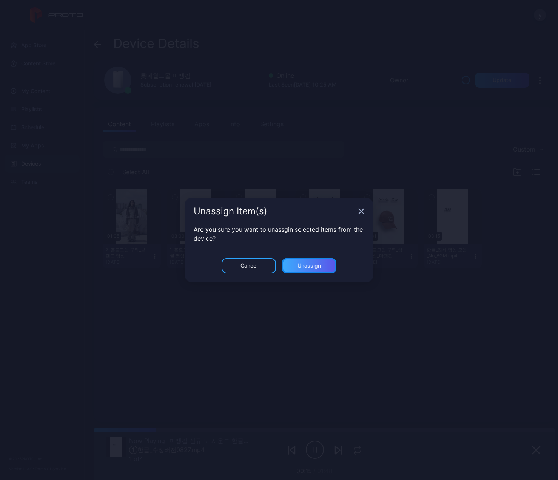
click at [310, 266] on div "Unassign" at bounding box center [309, 266] width 23 height 6
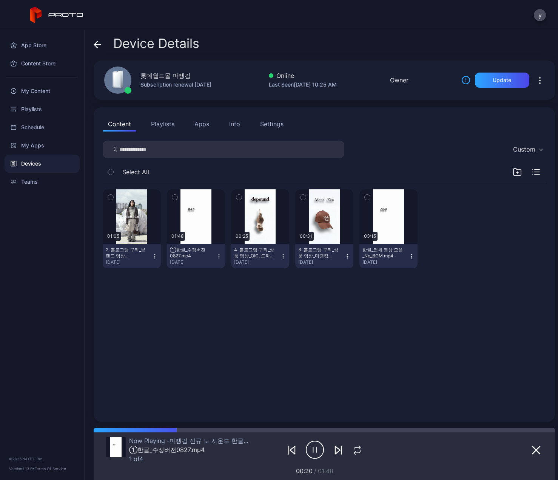
click at [409, 258] on icon "button" at bounding box center [412, 256] width 6 height 6
click at [382, 286] on button "Unassign" at bounding box center [383, 284] width 64 height 24
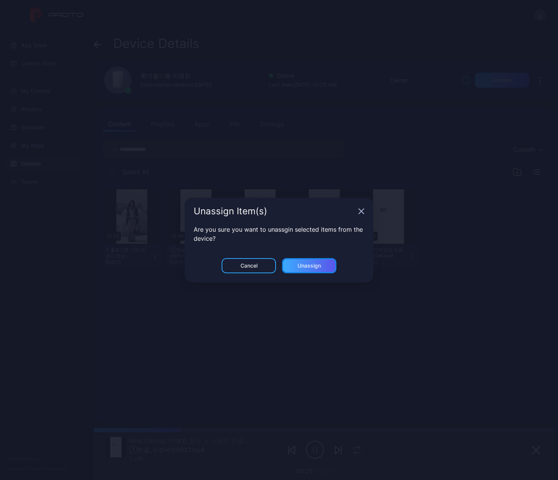
click at [322, 266] on div "Unassign" at bounding box center [309, 265] width 54 height 15
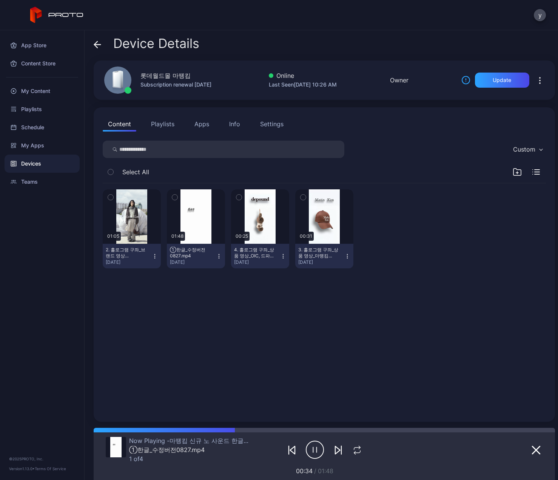
click at [21, 164] on div "Devices" at bounding box center [42, 163] width 75 height 18
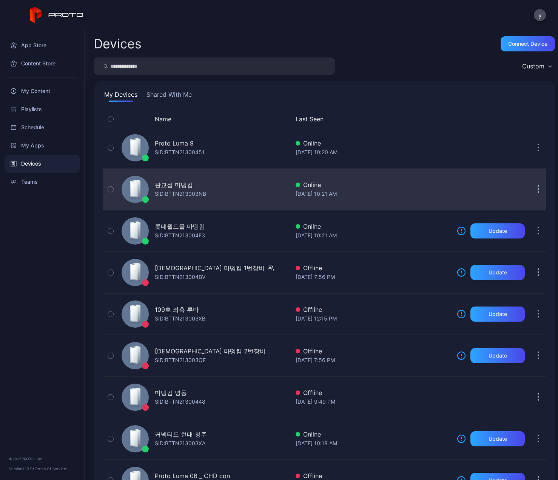
click at [169, 192] on div "SID: BTTN213003NB" at bounding box center [180, 193] width 51 height 9
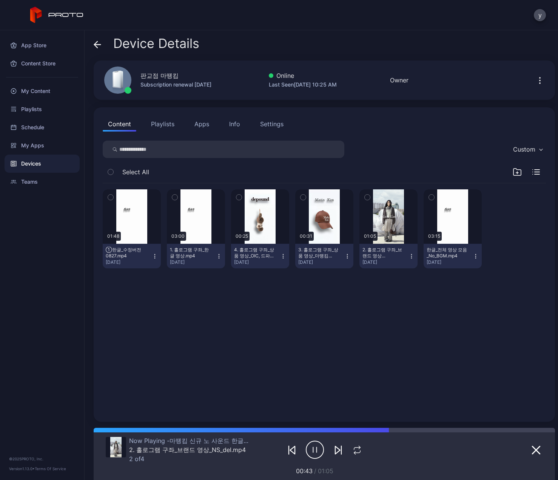
click at [216, 256] on icon "button" at bounding box center [219, 256] width 6 height 6
click at [184, 287] on button "Unassign" at bounding box center [194, 284] width 64 height 24
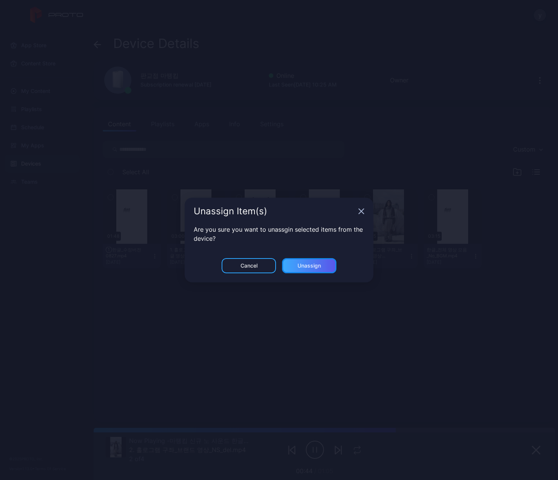
click at [314, 268] on div "Unassign" at bounding box center [309, 266] width 23 height 6
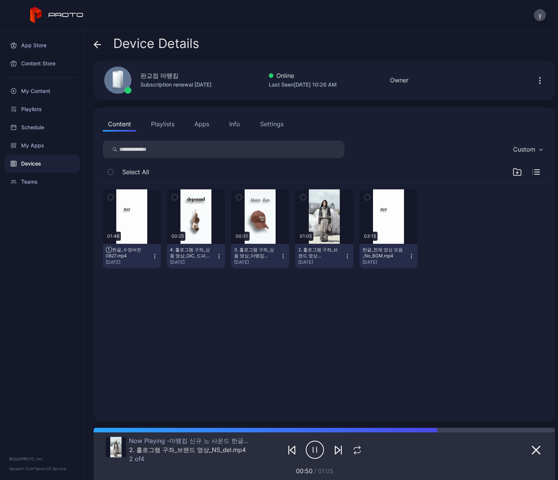
click at [409, 256] on icon "button" at bounding box center [412, 256] width 6 height 6
click at [377, 286] on button "Unassign" at bounding box center [383, 284] width 64 height 24
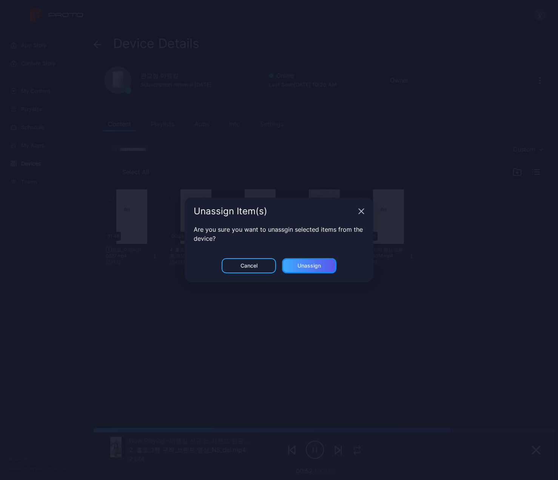
click at [326, 269] on div "Unassign" at bounding box center [309, 265] width 54 height 15
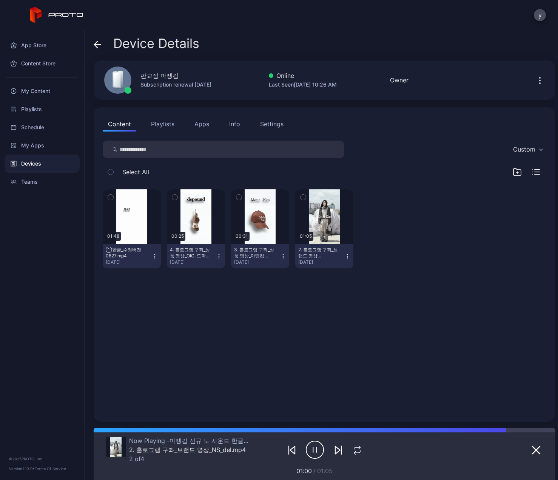
click at [39, 232] on div "App Store Content Store My Content Playlists Schedule My Apps Devices Teams © 2…" at bounding box center [42, 254] width 85 height 449
